Goal: Answer question/provide support

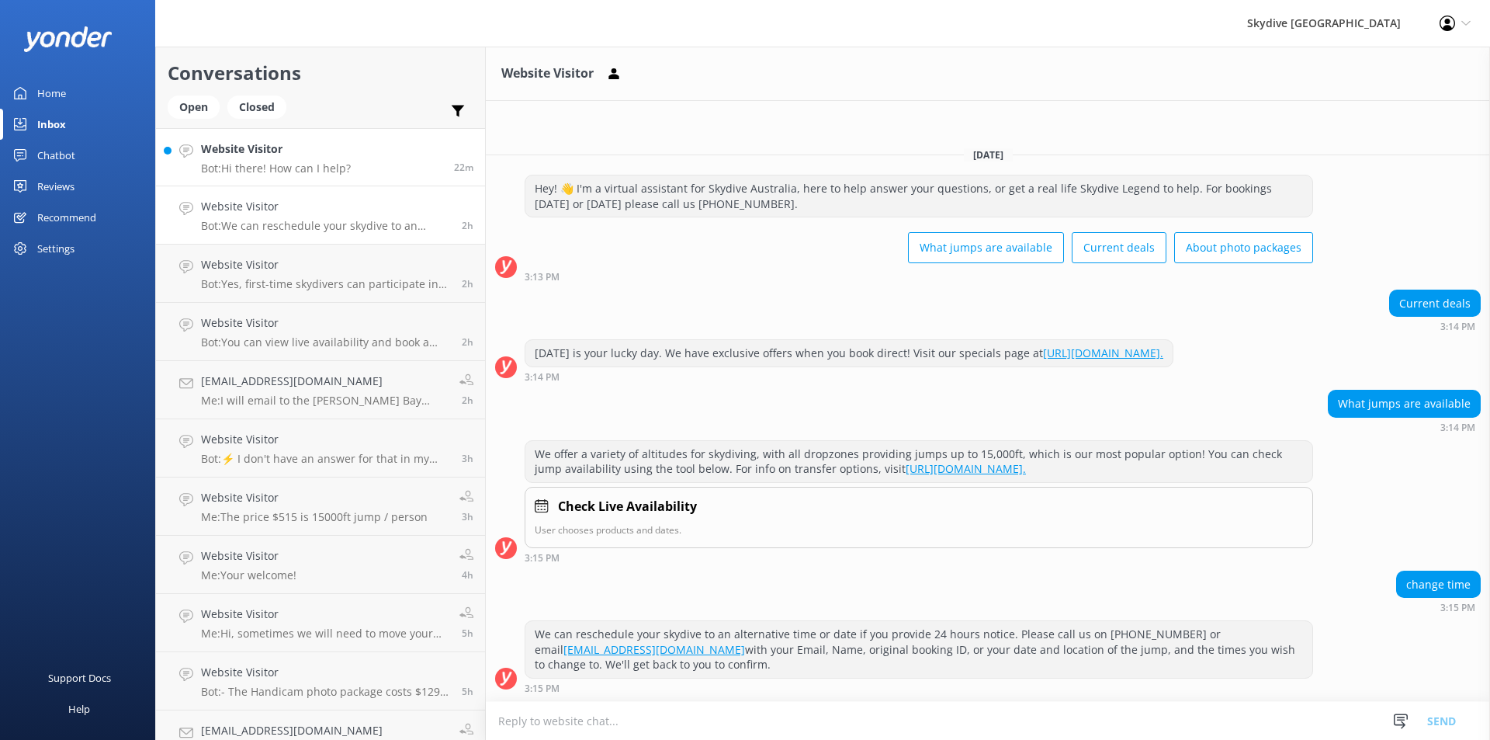
click at [330, 164] on p "Bot: Hi there! How can I help?" at bounding box center [276, 168] width 150 height 14
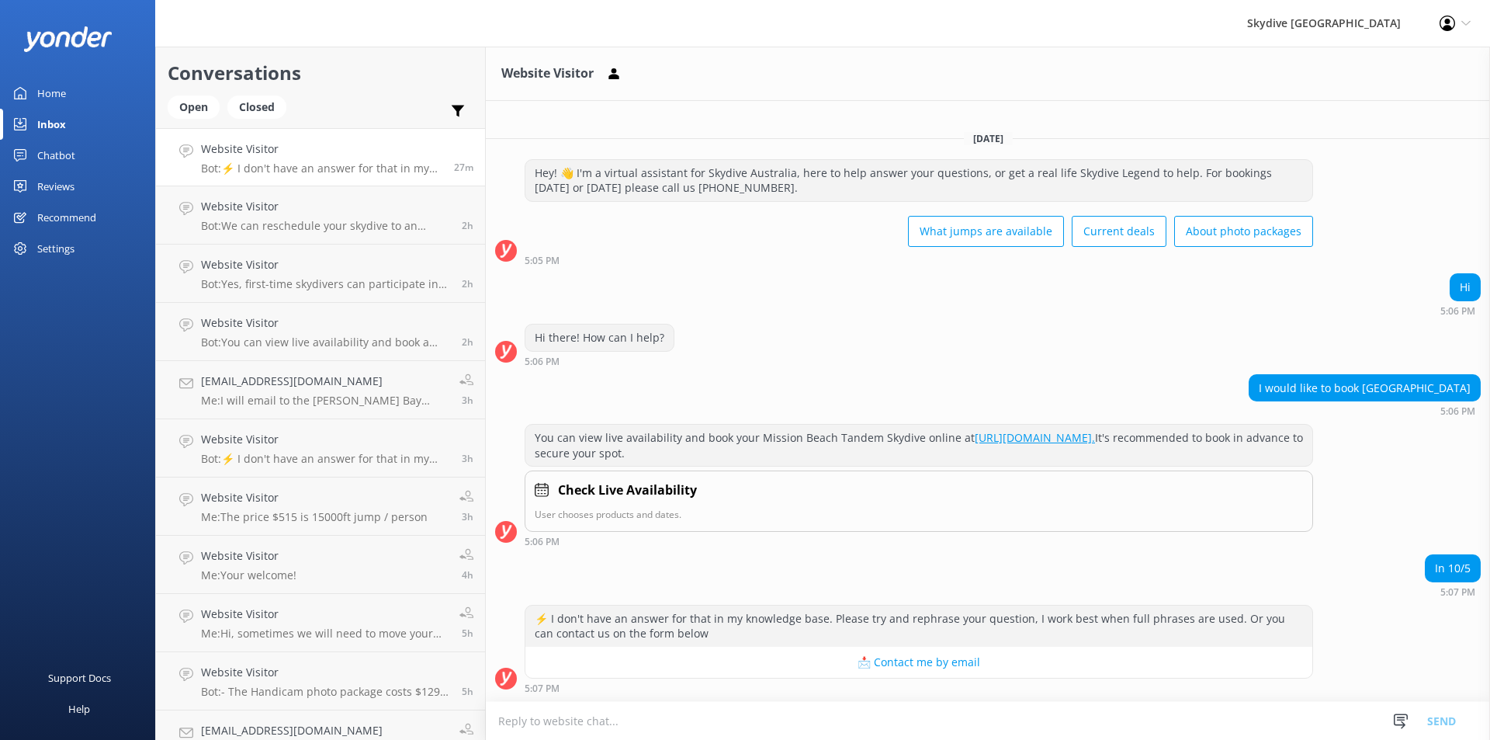
click at [571, 662] on button "📩 Contact me by email" at bounding box center [918, 662] width 787 height 31
click at [565, 709] on textarea at bounding box center [988, 721] width 1004 height 38
drag, startPoint x: 686, startPoint y: 719, endPoint x: 706, endPoint y: 719, distance: 20.2
click at [695, 719] on textarea "If you require bus transfers from [GEOGRAPHIC_DATA] we are full booked." at bounding box center [988, 720] width 1004 height 39
click at [687, 721] on textarea "If you require bus transfers from [GEOGRAPHIC_DATA] we are full booked." at bounding box center [988, 720] width 1004 height 39
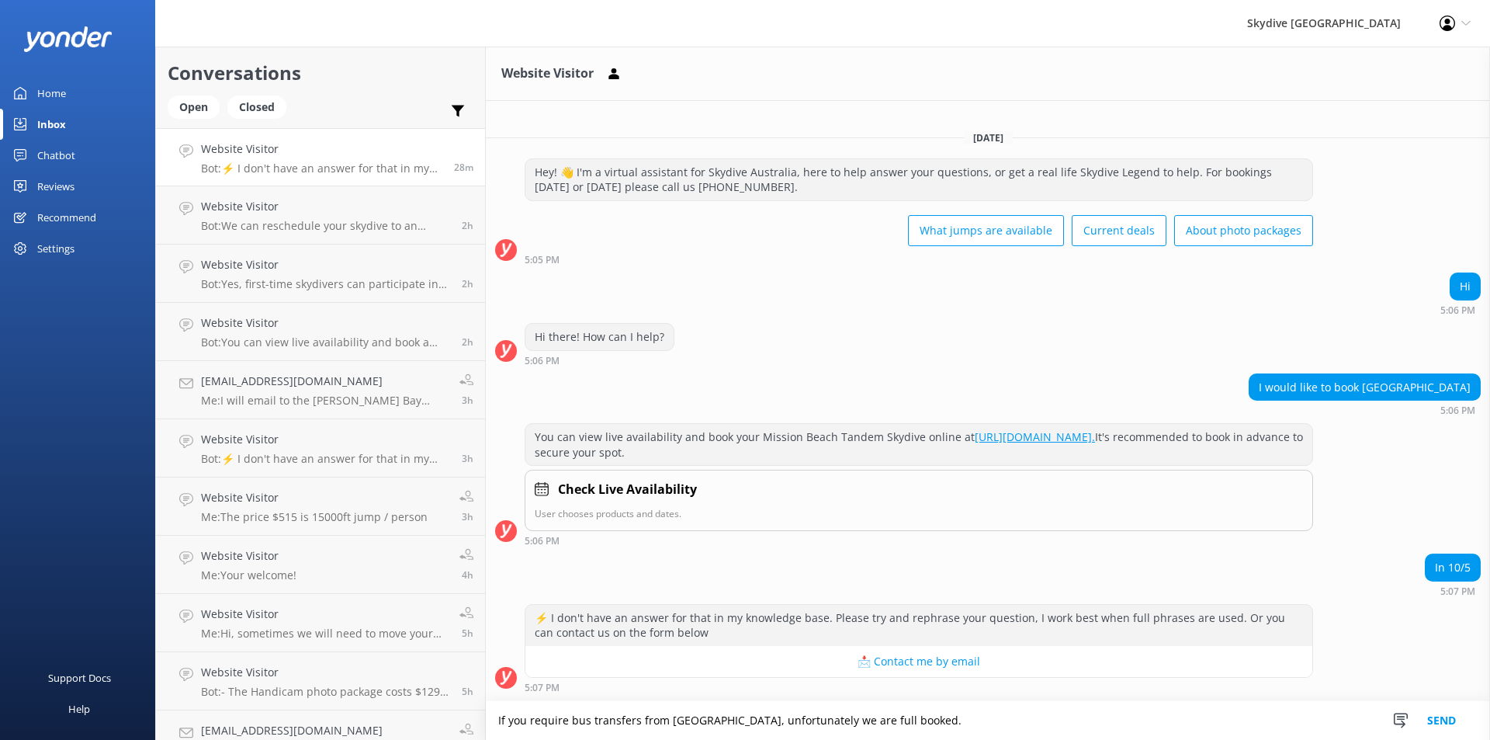
click at [916, 718] on textarea "If you require bus transfers from [GEOGRAPHIC_DATA], unfortunately we are full …" at bounding box center [988, 720] width 1004 height 39
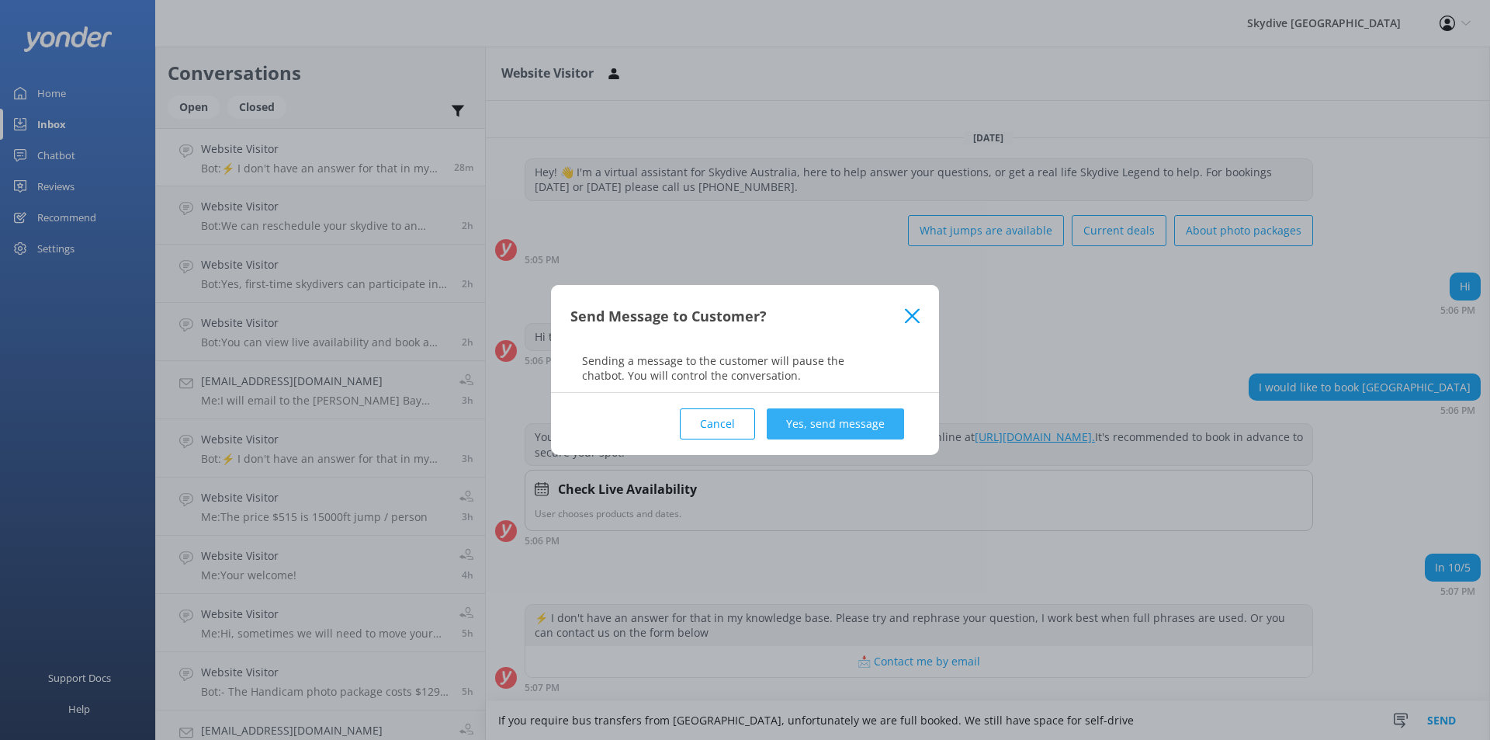
type textarea "If you require bus transfers from [GEOGRAPHIC_DATA], unfortunately we are full …"
click at [876, 413] on button "Yes, send message" at bounding box center [835, 423] width 137 height 31
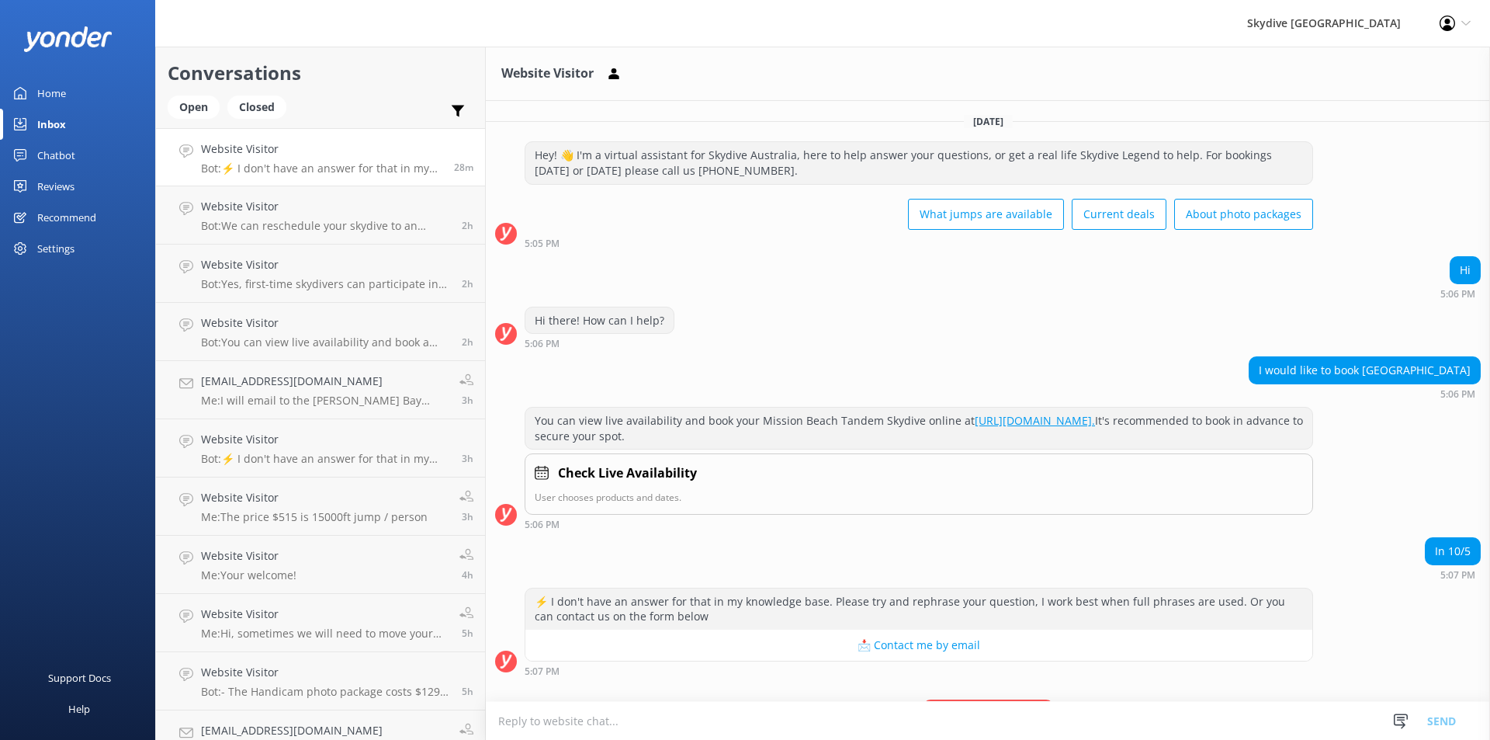
scroll to position [83, 0]
